Goal: Navigation & Orientation: Find specific page/section

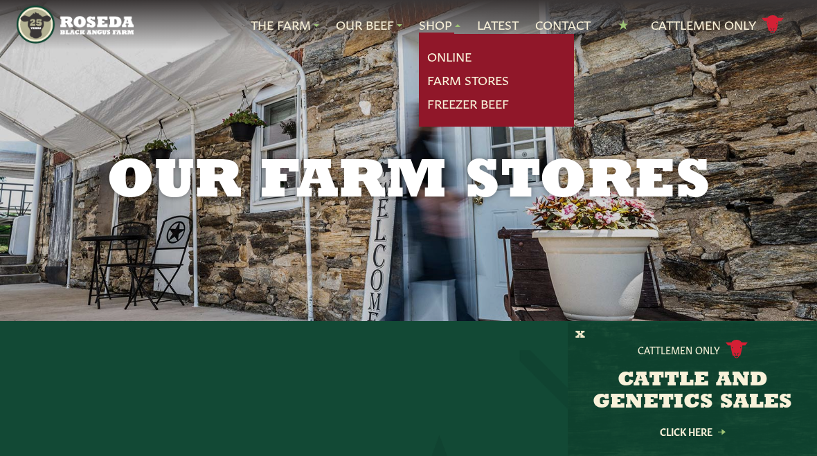
click at [492, 78] on link "Farm Stores" at bounding box center [468, 80] width 82 height 18
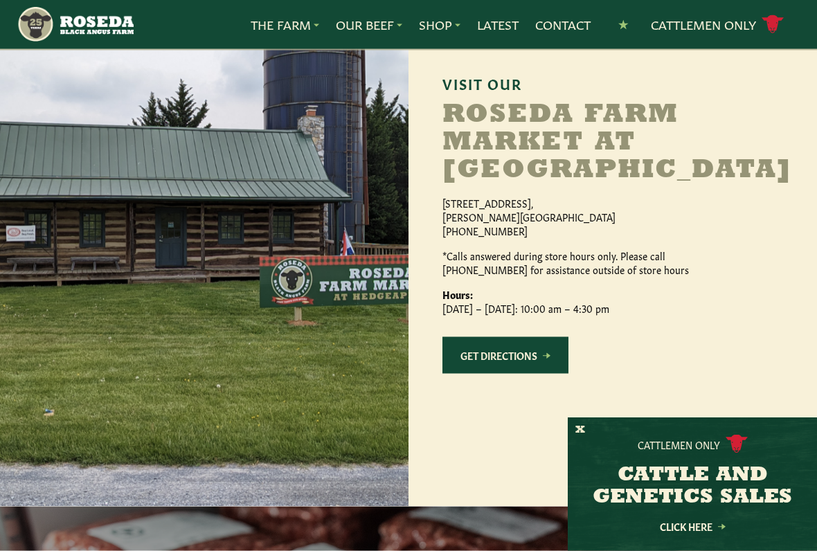
scroll to position [1270, 0]
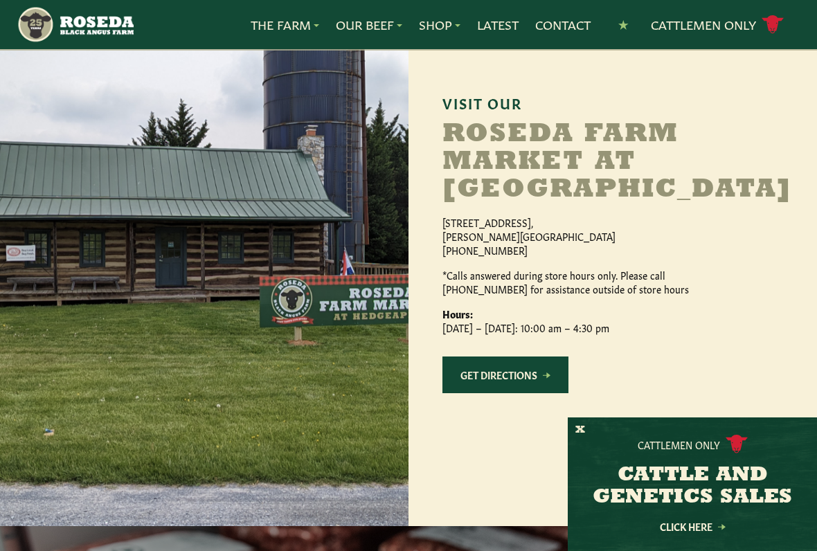
click at [610, 178] on h2 "Roseda Farm Market at [GEOGRAPHIC_DATA]" at bounding box center [613, 162] width 341 height 83
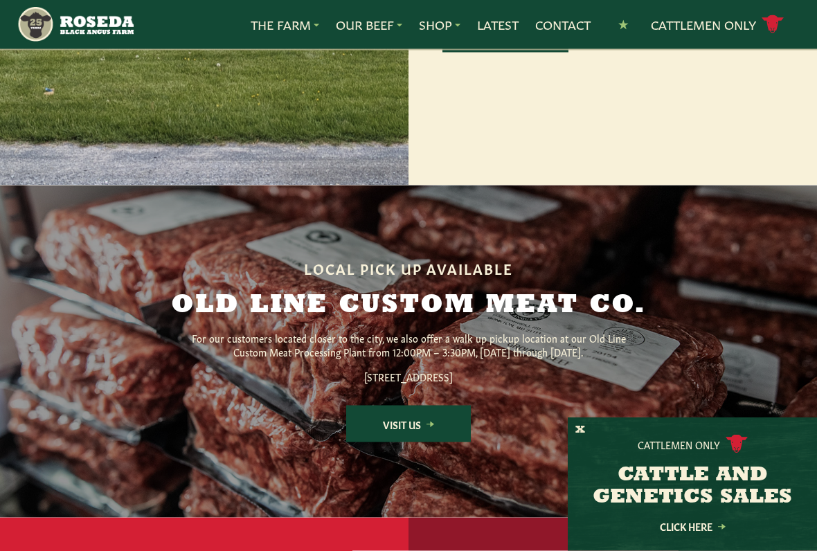
scroll to position [1621, 0]
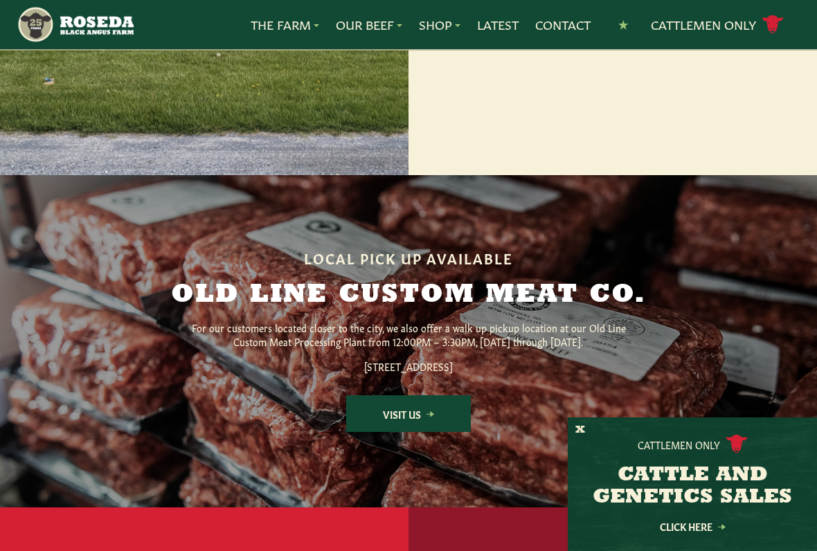
click at [435, 431] on link "Visit Us" at bounding box center [408, 413] width 125 height 37
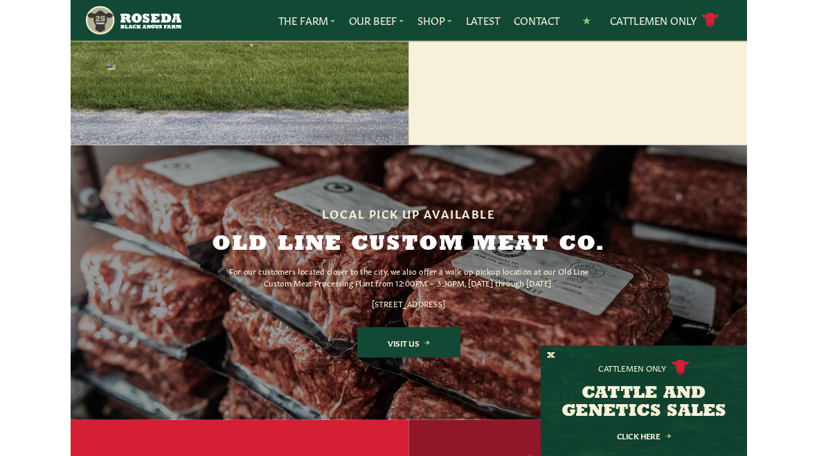
scroll to position [1660, 0]
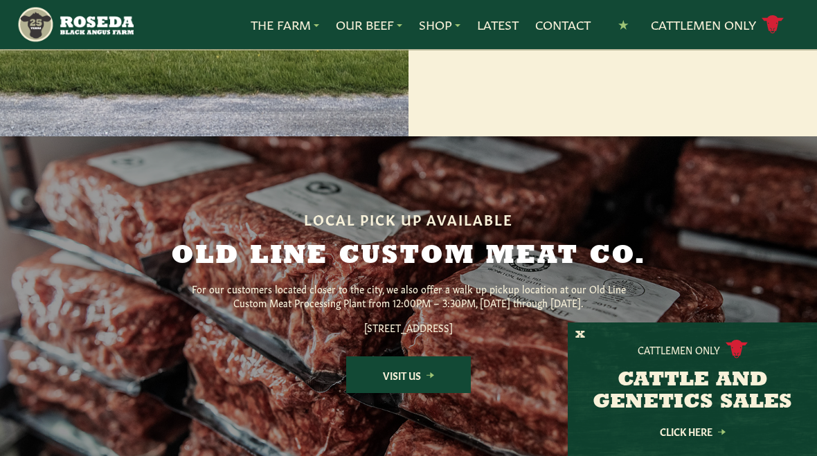
click at [397, 16] on link "Our Beef" at bounding box center [369, 25] width 66 height 18
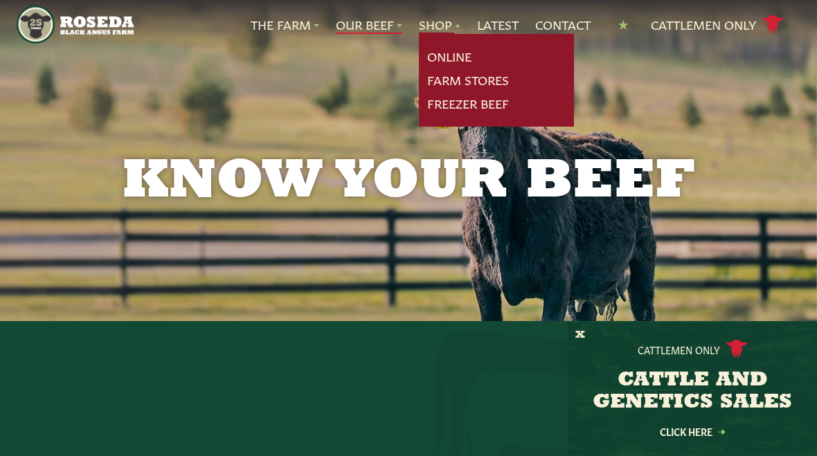
click at [492, 80] on link "Farm Stores" at bounding box center [468, 80] width 82 height 18
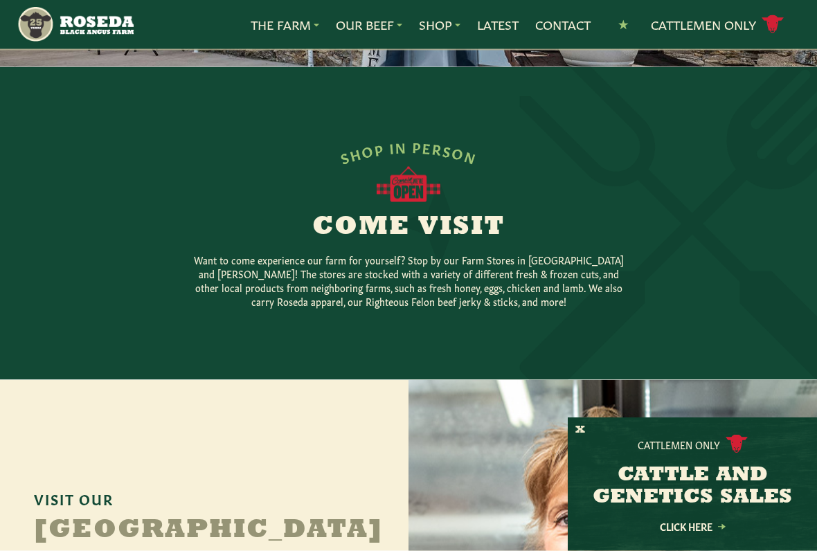
scroll to position [262, 0]
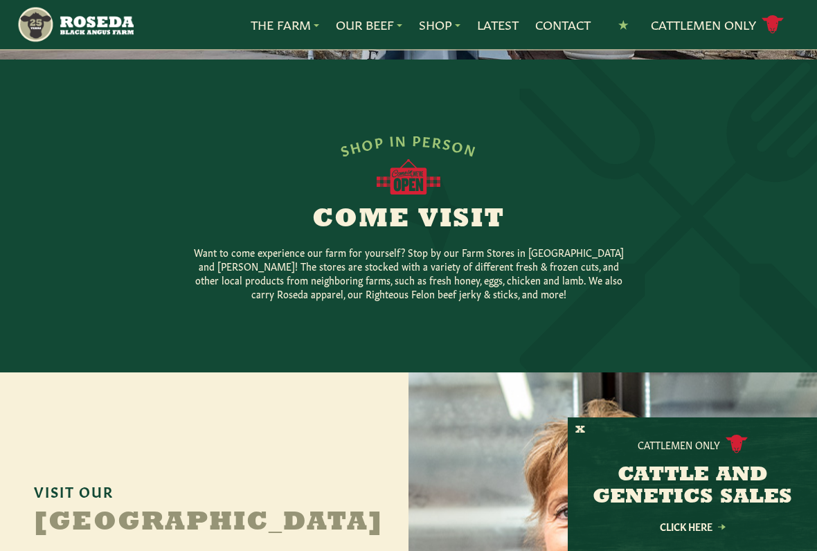
click at [583, 424] on button "X" at bounding box center [580, 430] width 10 height 15
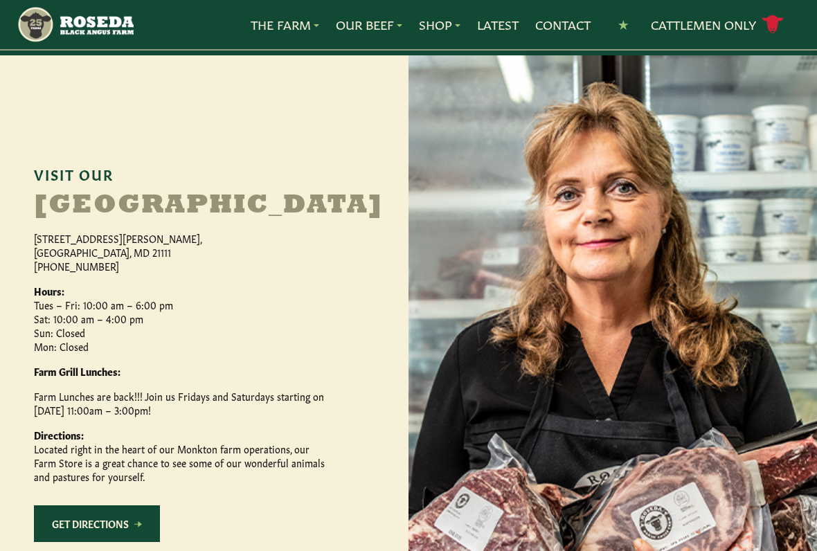
scroll to position [571, 0]
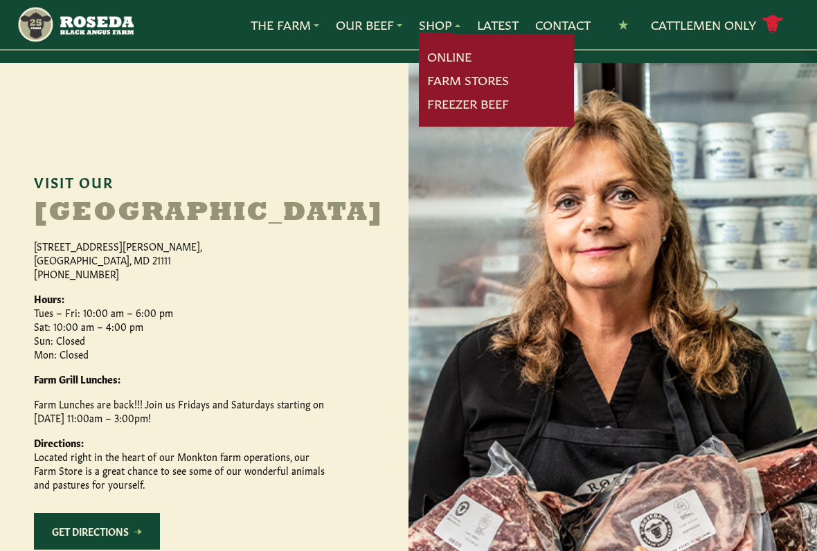
click at [461, 53] on link "Online" at bounding box center [449, 57] width 44 height 18
